Goal: Task Accomplishment & Management: Manage account settings

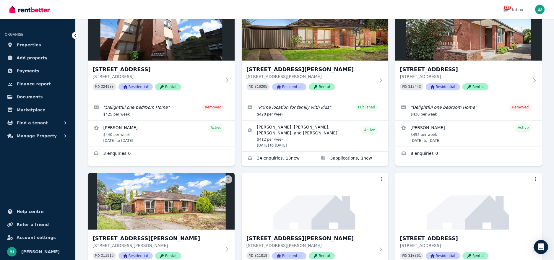
scroll to position [776, 0]
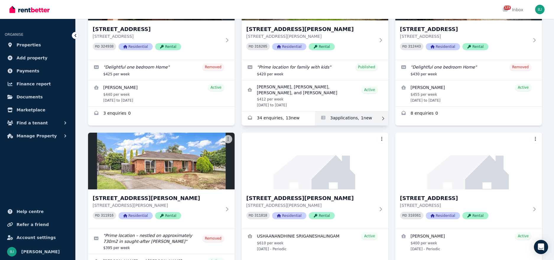
click at [341, 114] on link "Applications for 57 Hilton Way, Melton West" at bounding box center [351, 118] width 73 height 14
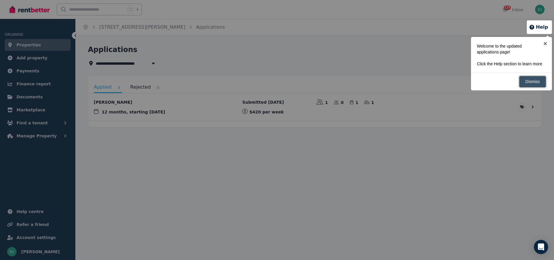
click at [536, 87] on link "Dismiss" at bounding box center [532, 82] width 27 height 12
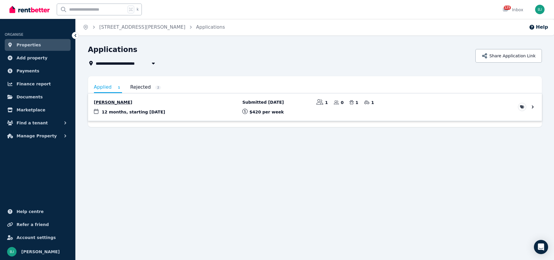
click at [111, 116] on link "View application: Aaron Massie" at bounding box center [315, 106] width 454 height 27
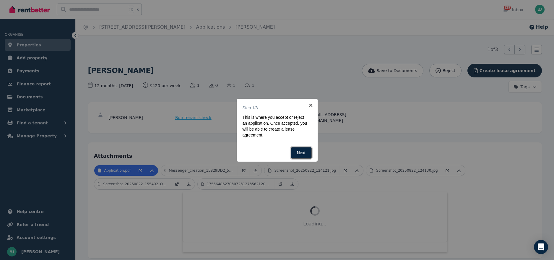
scroll to position [10, 0]
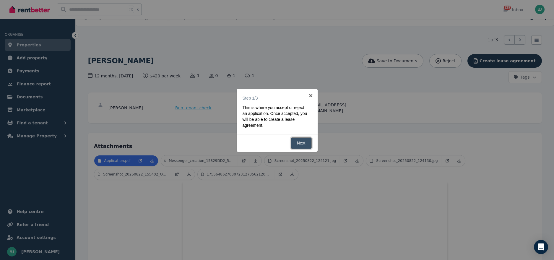
click at [300, 144] on link "Next" at bounding box center [301, 143] width 21 height 12
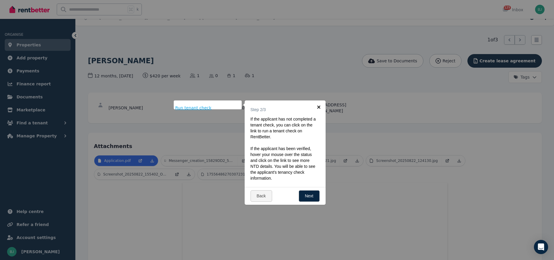
click at [321, 106] on link "×" at bounding box center [318, 106] width 13 height 13
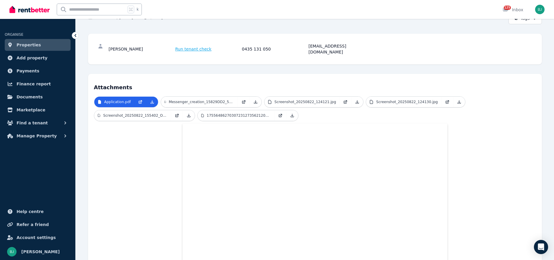
scroll to position [0, 0]
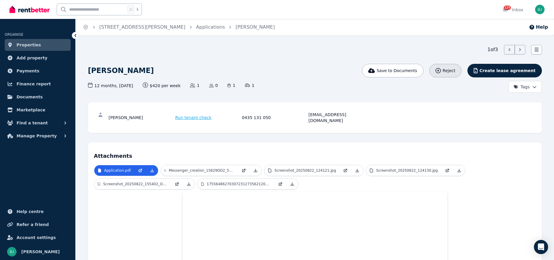
click at [441, 72] on icon "button" at bounding box center [437, 70] width 5 height 5
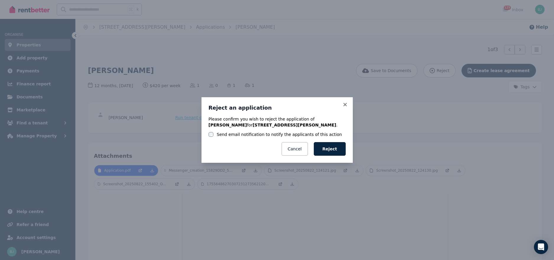
click at [265, 133] on label "Send email notification to notify the applicants of this action" at bounding box center [279, 134] width 125 height 6
click at [330, 147] on button "Reject" at bounding box center [330, 149] width 32 height 14
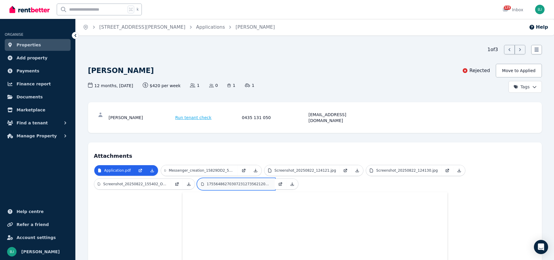
click at [223, 179] on link "17556486270307231273562120001424.jpg" at bounding box center [236, 184] width 77 height 11
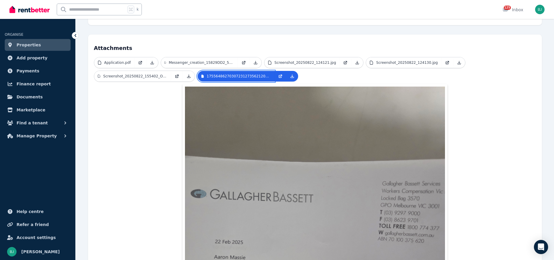
scroll to position [112, 0]
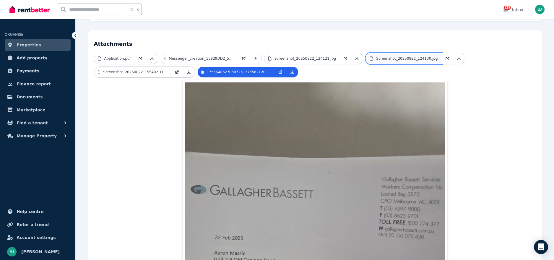
click at [394, 56] on link "Screenshot_20250822_124130.jpg" at bounding box center [403, 58] width 75 height 11
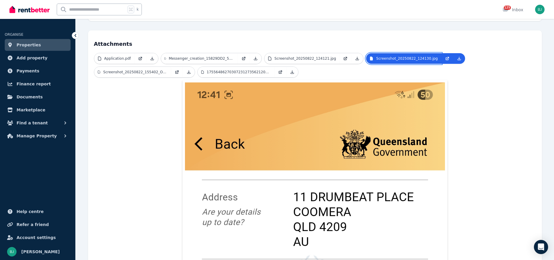
scroll to position [0, 0]
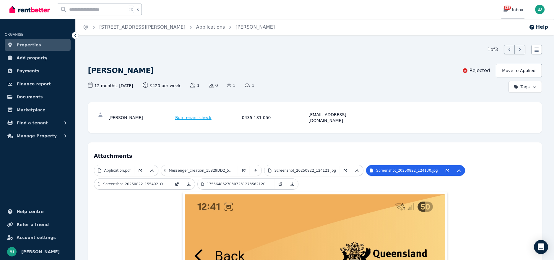
click at [513, 5] on link "125 Inbox" at bounding box center [512, 9] width 23 height 19
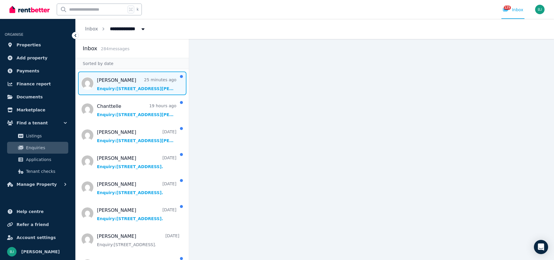
click at [129, 89] on span "Message list" at bounding box center [132, 83] width 113 height 24
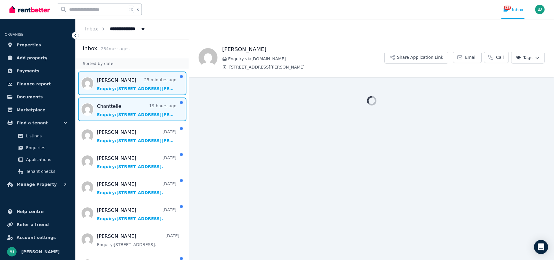
click at [131, 108] on span "Message list" at bounding box center [132, 109] width 113 height 24
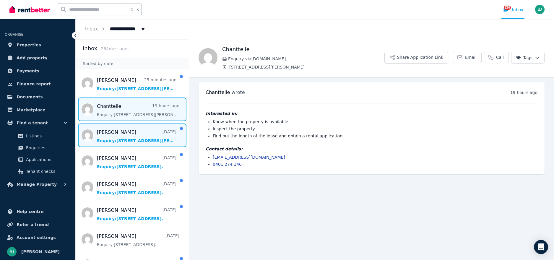
click at [136, 138] on span "Message list" at bounding box center [132, 135] width 113 height 24
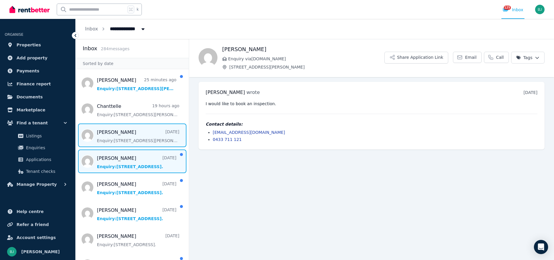
click at [131, 163] on span "Message list" at bounding box center [132, 161] width 113 height 24
